Goal: Transaction & Acquisition: Purchase product/service

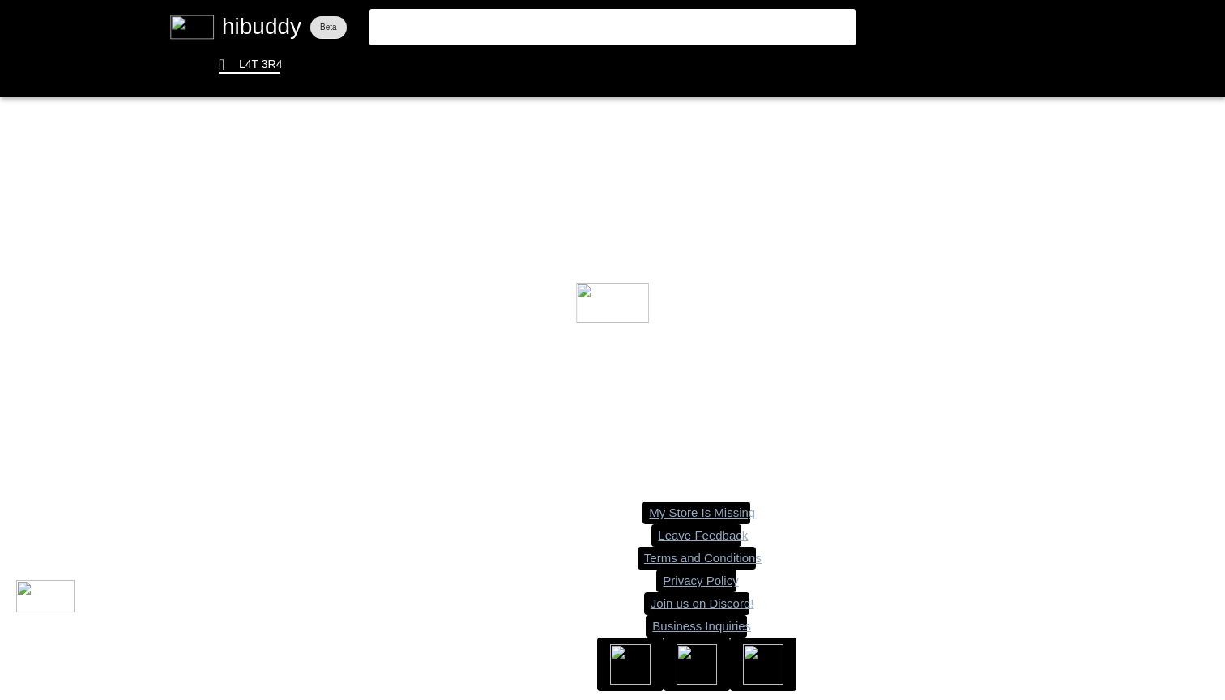
click at [506, 27] on flt-glass-pane at bounding box center [612, 350] width 1225 height 700
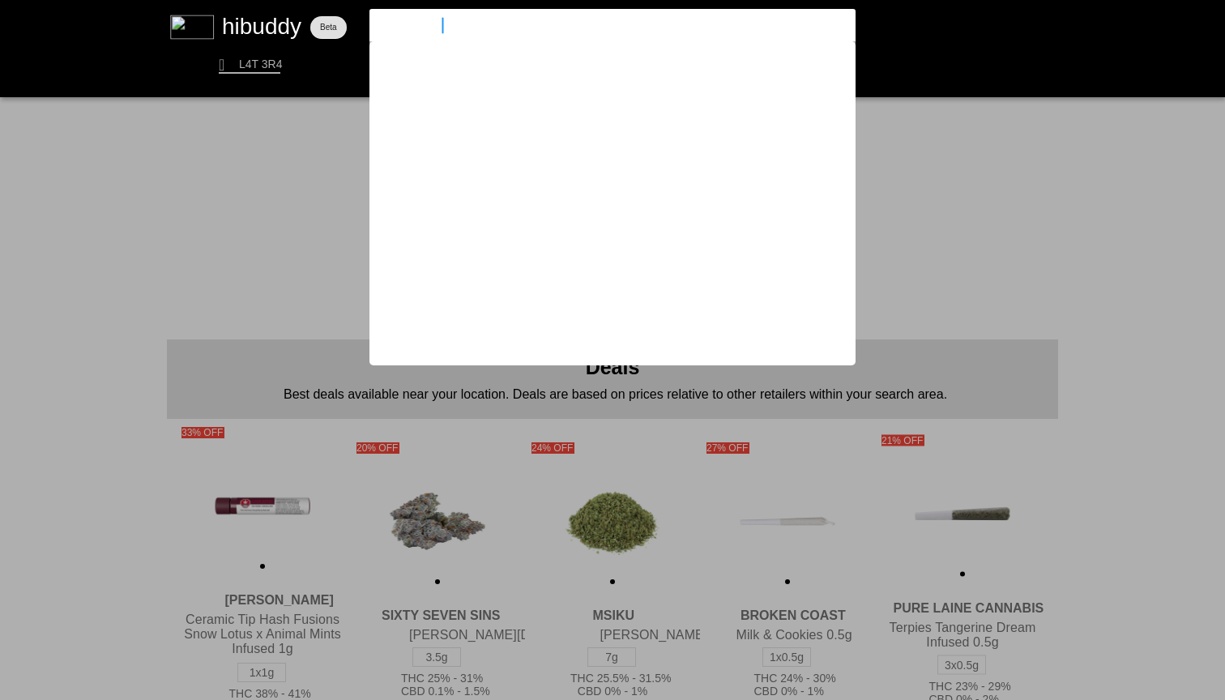
type input "handy dandies"
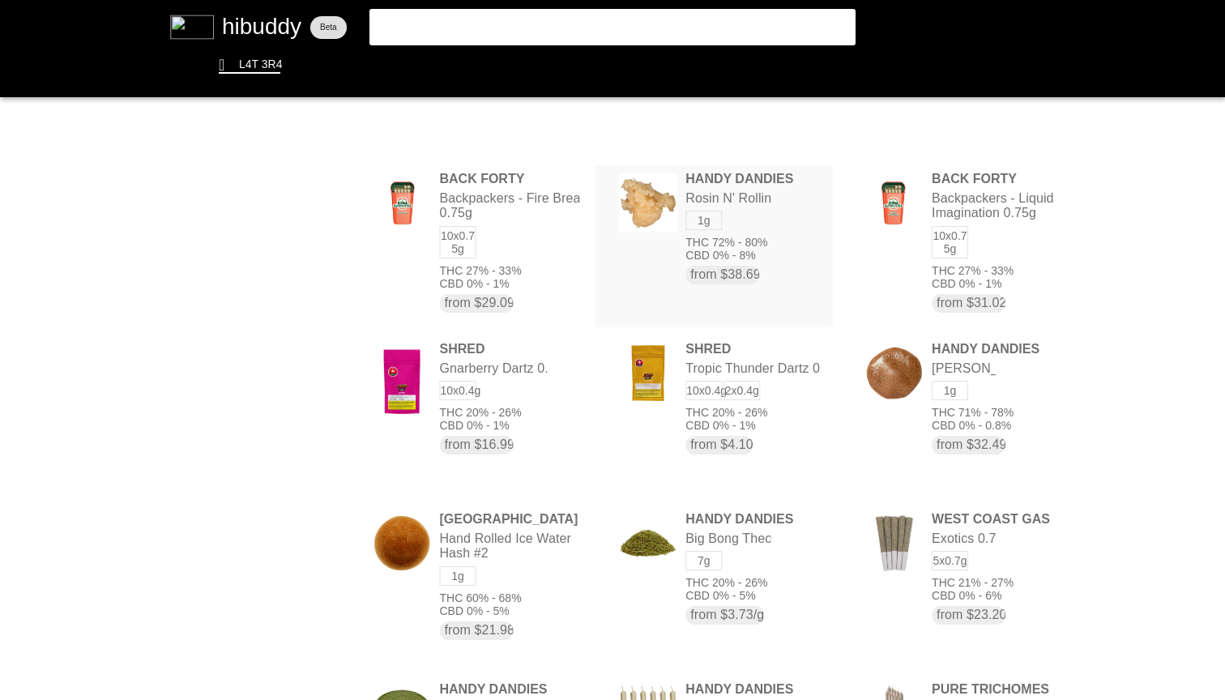
click at [749, 254] on flt-glass-pane at bounding box center [612, 350] width 1225 height 700
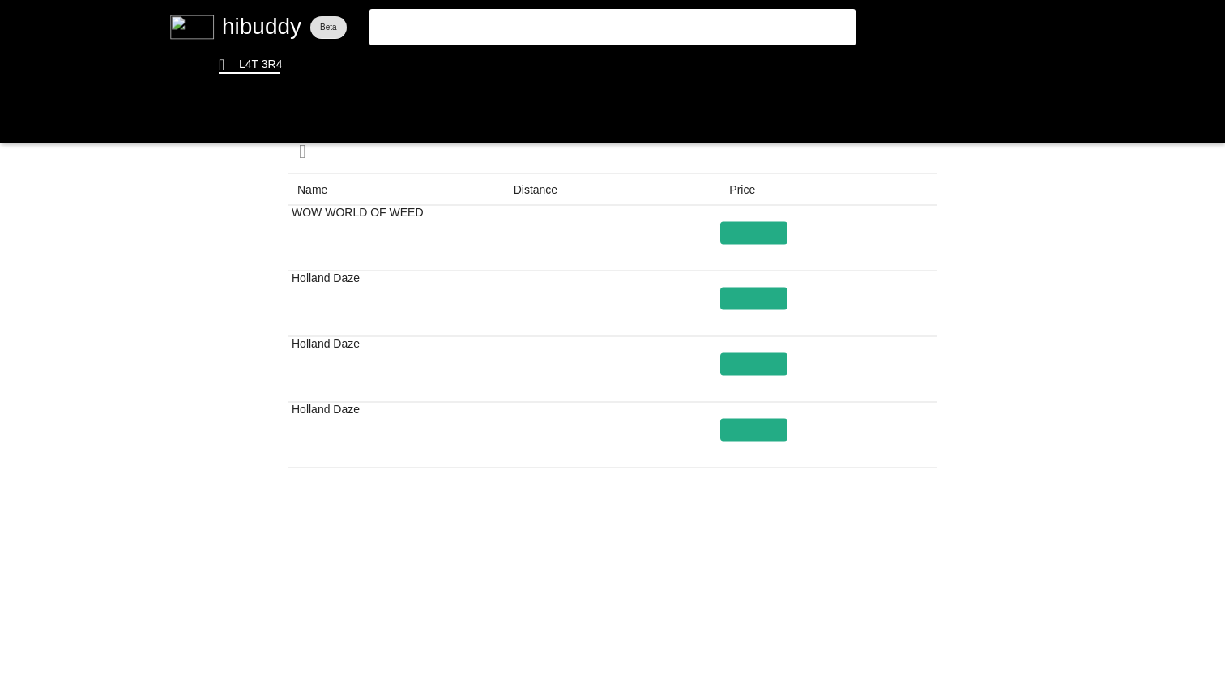
click at [919, 588] on flt-glass-pane at bounding box center [612, 350] width 1225 height 700
click at [735, 645] on flt-glass-pane at bounding box center [612, 350] width 1225 height 700
